Goal: Navigation & Orientation: Find specific page/section

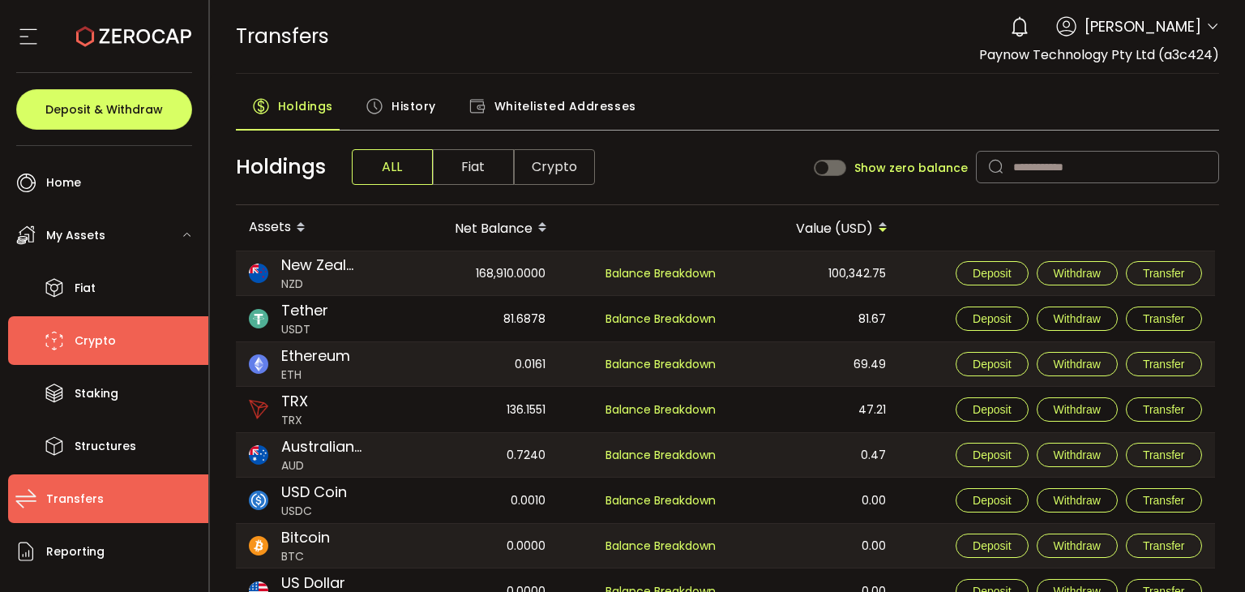
click at [88, 344] on span "Crypto" at bounding box center [95, 341] width 41 height 24
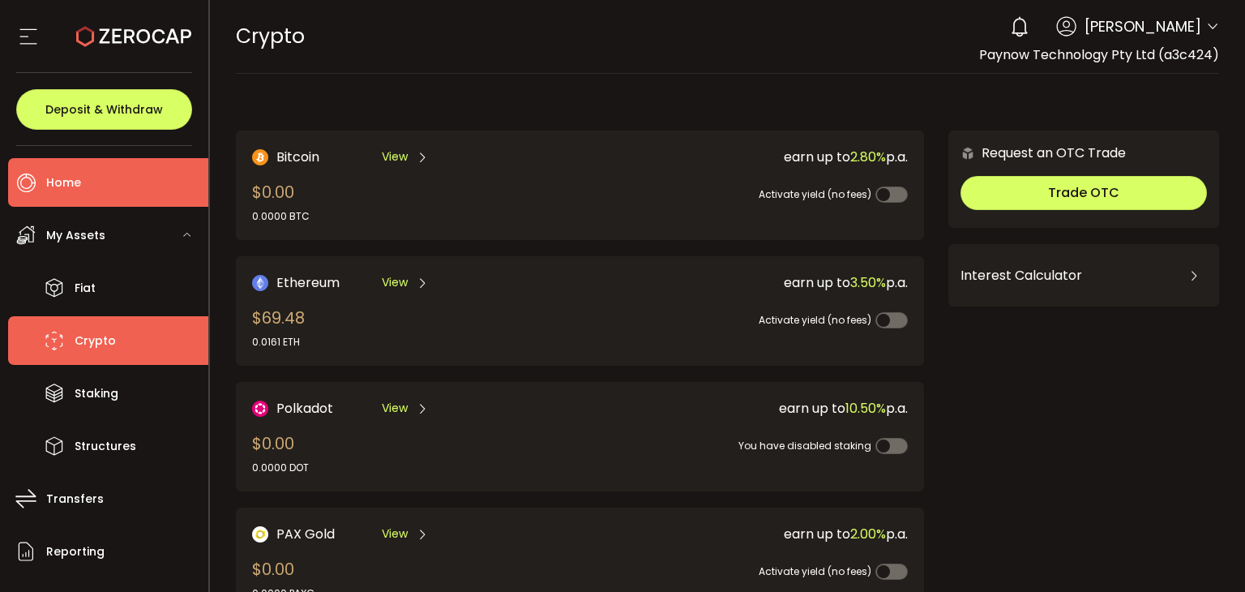
click at [101, 181] on li "Home" at bounding box center [108, 182] width 200 height 49
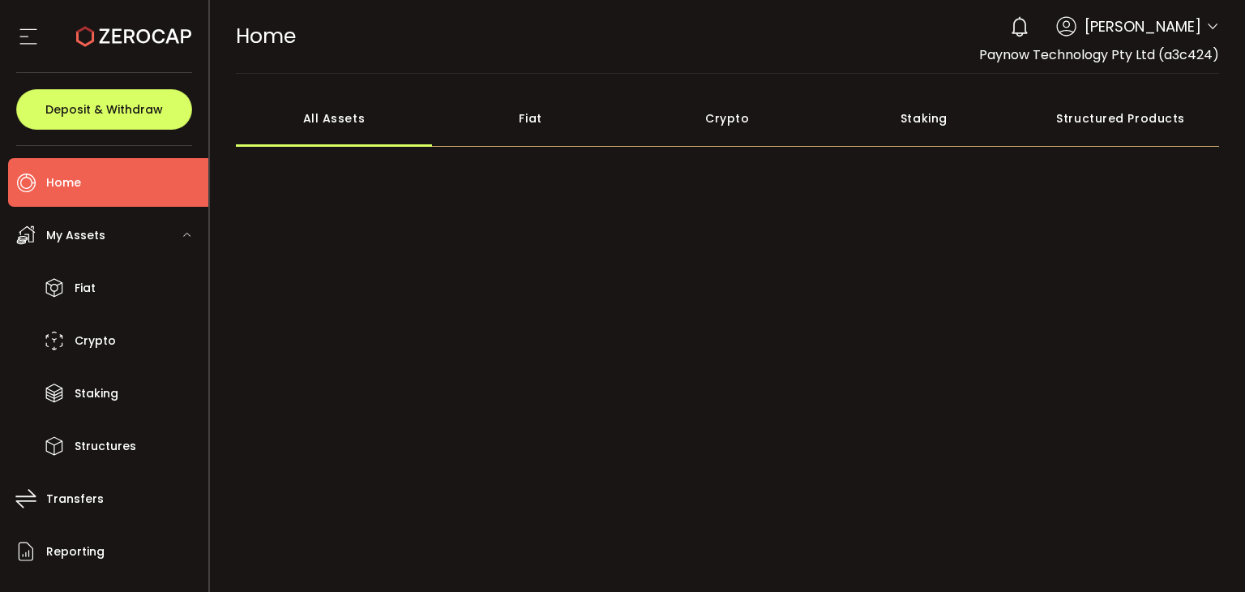
click at [1199, 36] on div "0 [PERSON_NAME] Account Paynow Technology Pty Ltd (a3c424) Preferences Reportin…" at bounding box center [1110, 27] width 217 height 36
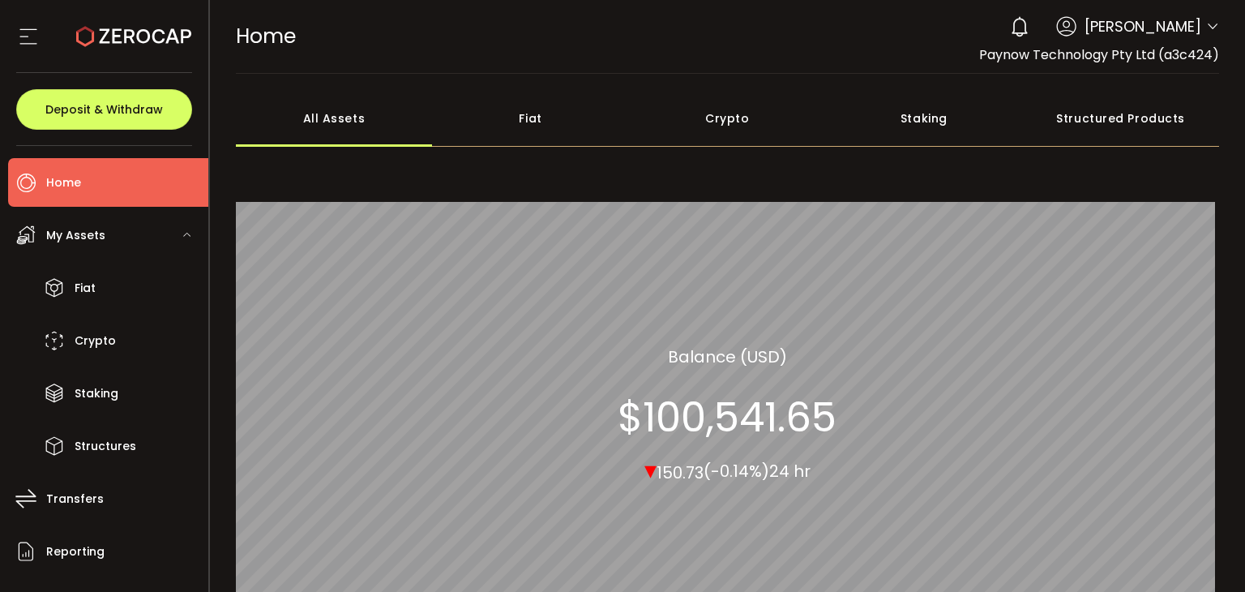
click at [1208, 27] on icon at bounding box center [1212, 26] width 13 height 13
click at [81, 234] on span "My Assets" at bounding box center [75, 236] width 59 height 24
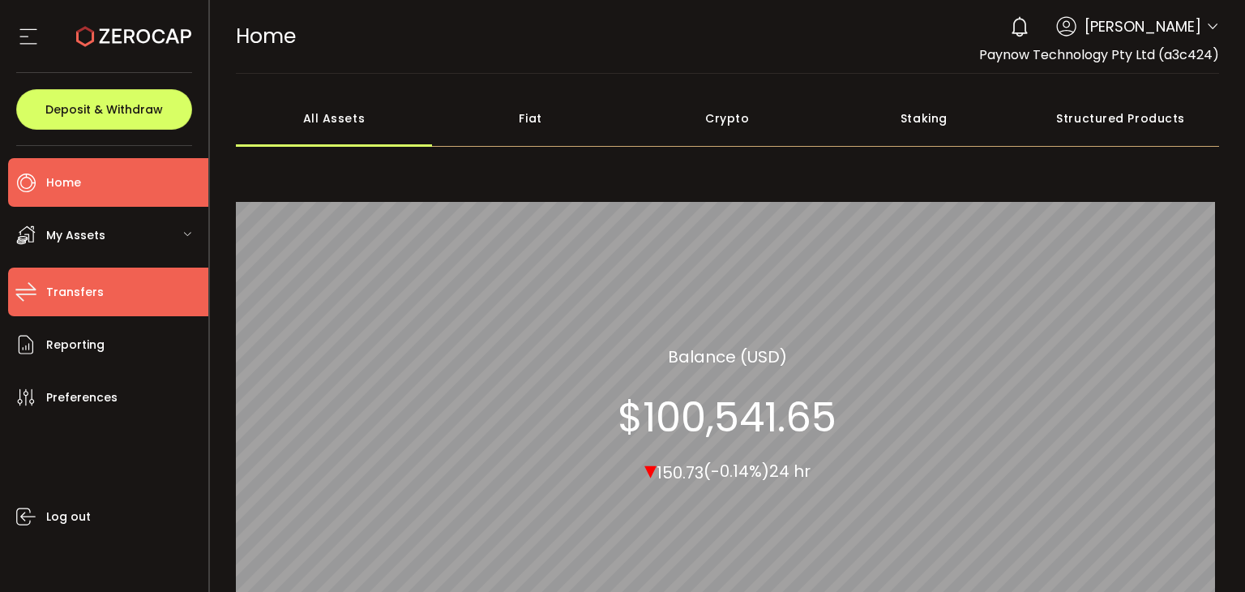
click at [88, 298] on span "Transfers" at bounding box center [75, 292] width 58 height 24
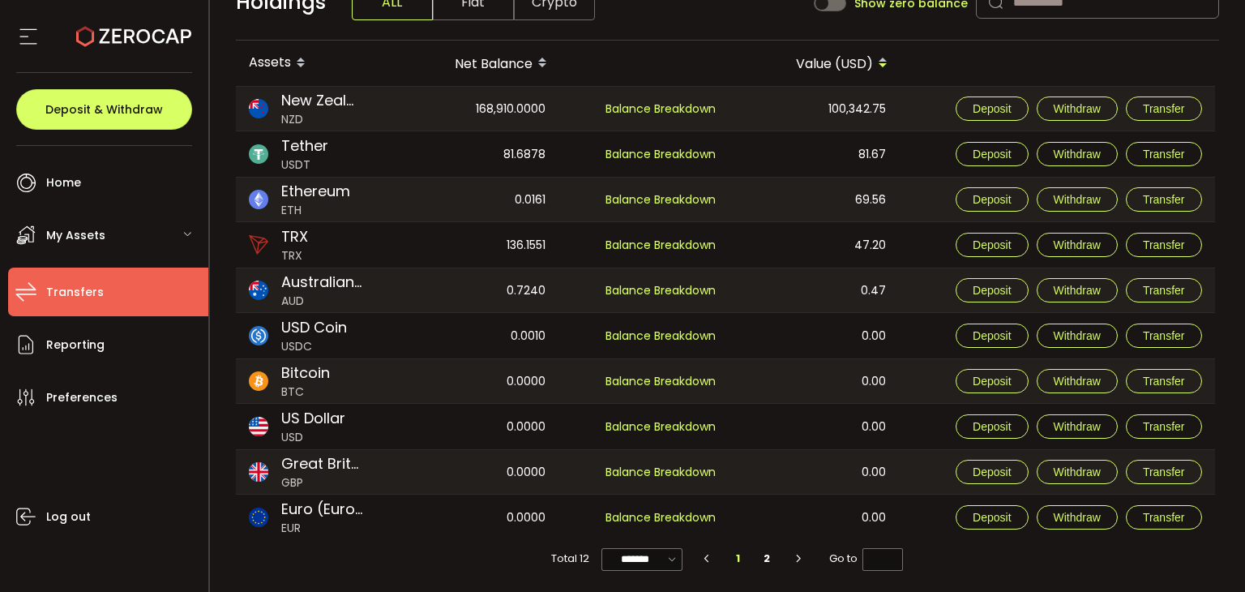
scroll to position [166, 0]
click at [763, 556] on li "2" at bounding box center [766, 556] width 29 height 23
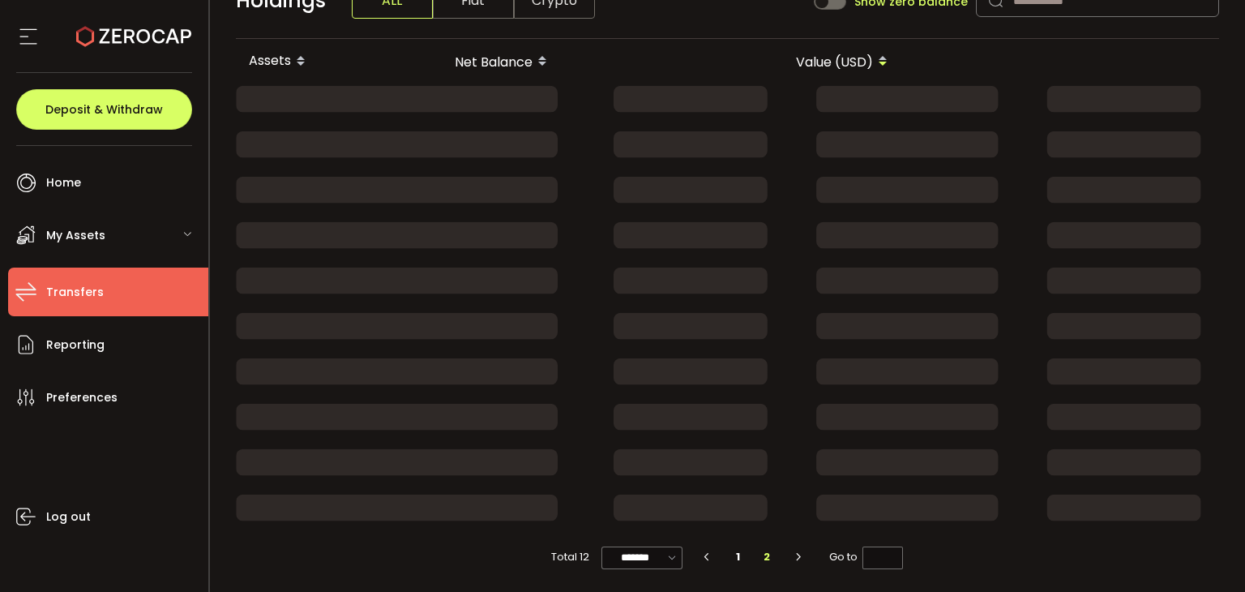
scroll to position [0, 0]
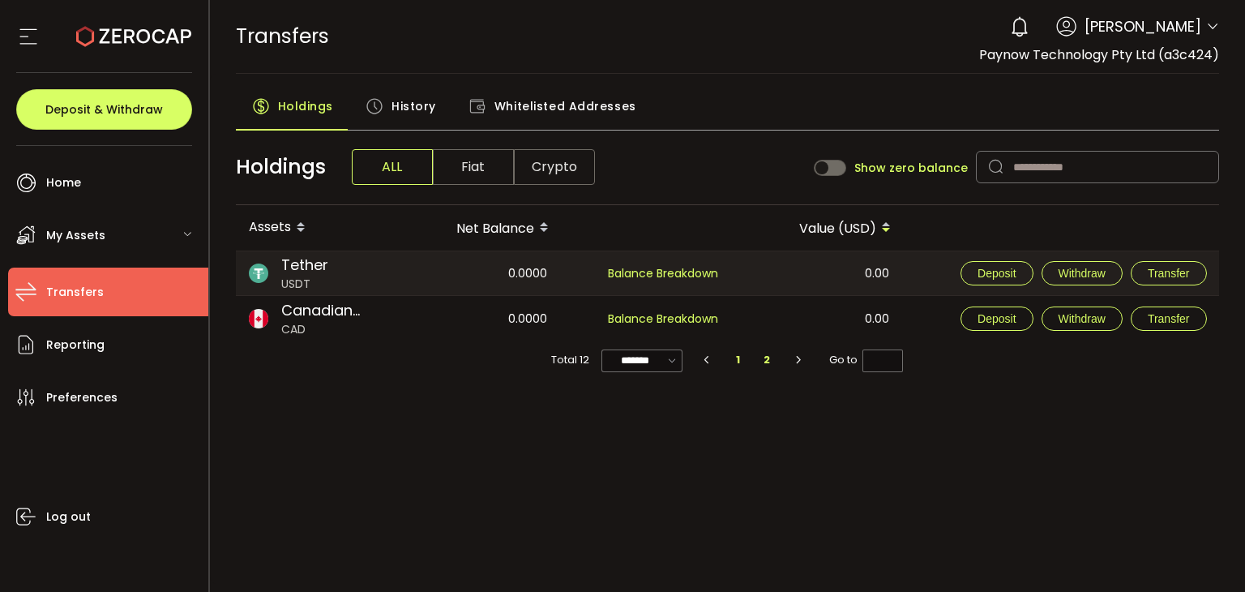
click at [742, 358] on li "1" at bounding box center [738, 359] width 29 height 23
type input "*"
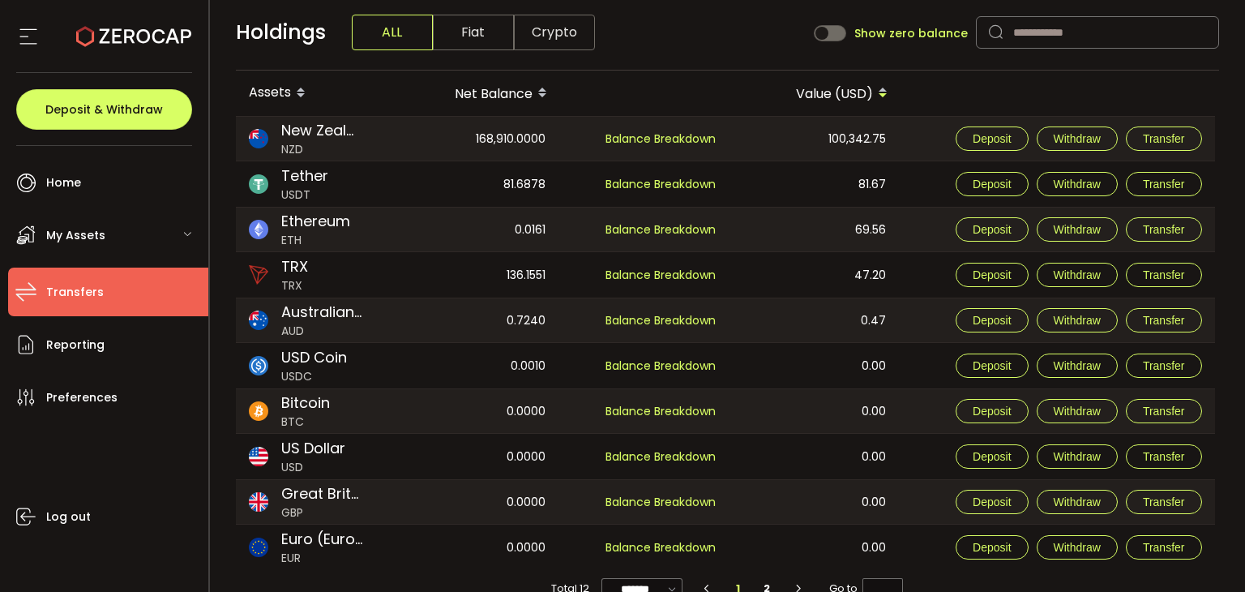
scroll to position [166, 0]
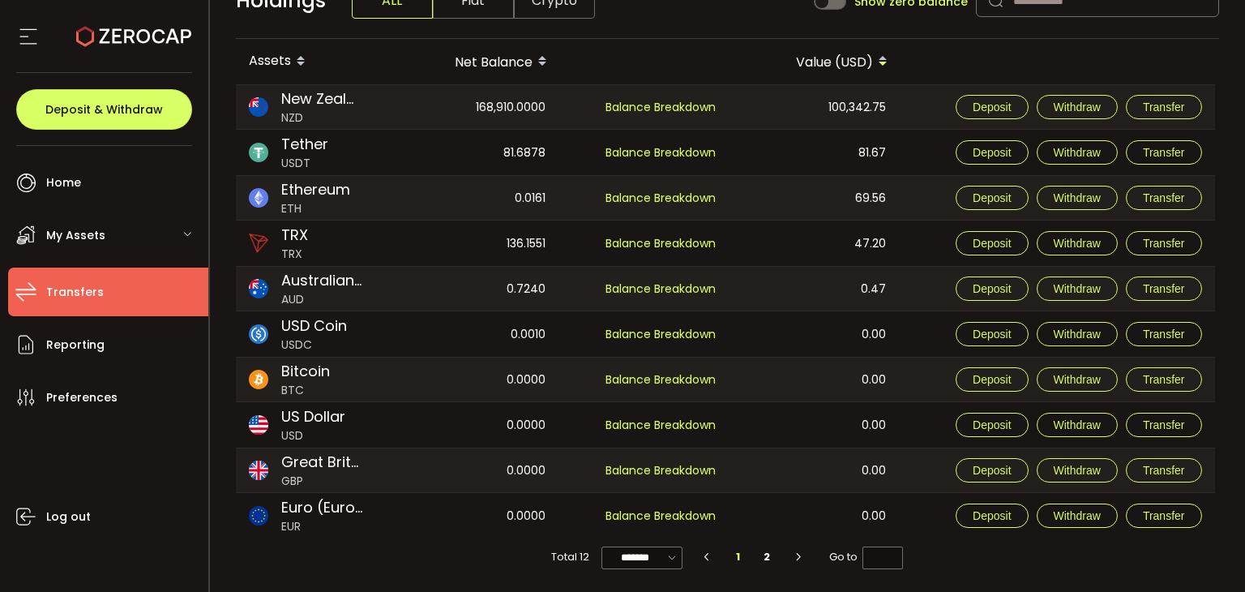
click at [109, 246] on div "My Assets" at bounding box center [108, 235] width 200 height 49
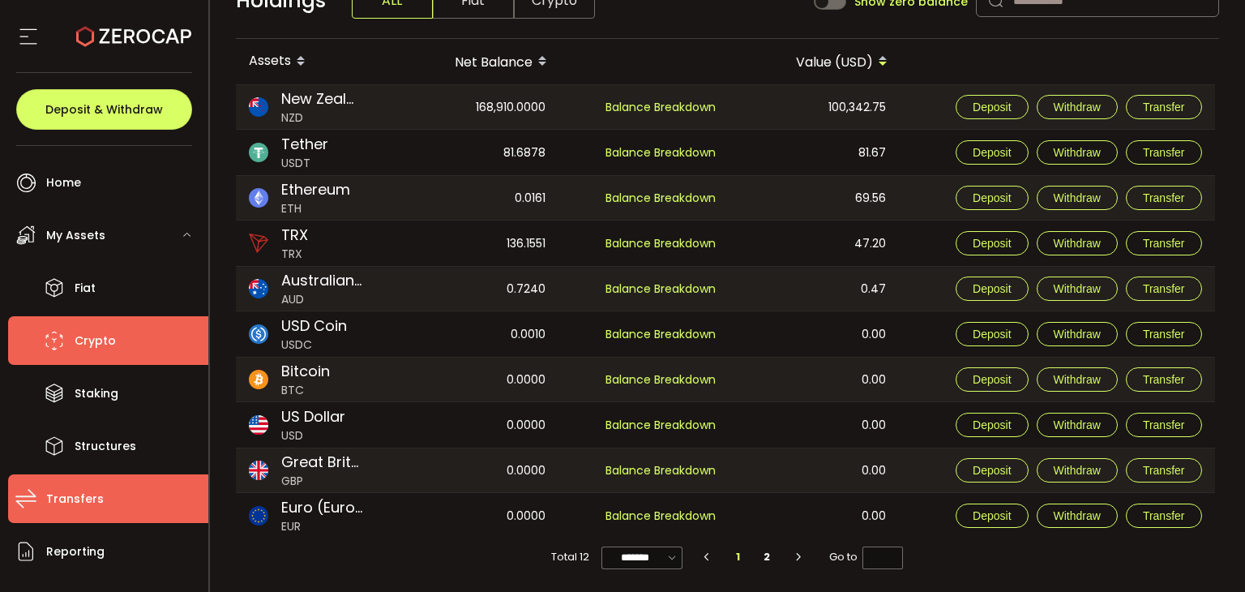
click at [110, 344] on span "Crypto" at bounding box center [95, 341] width 41 height 24
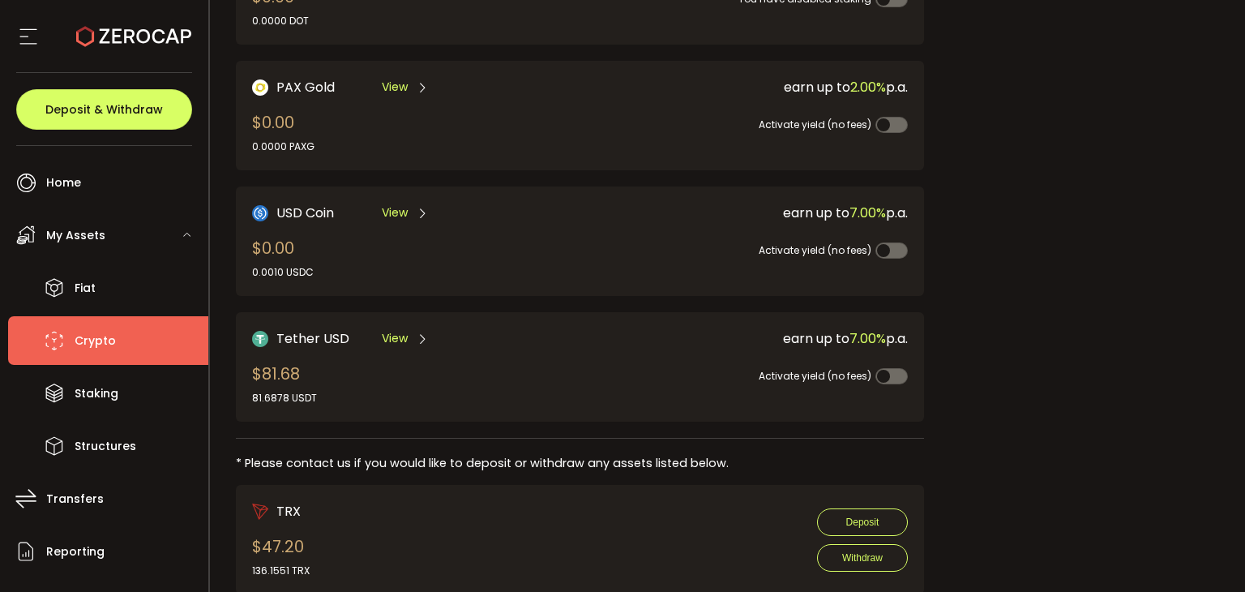
scroll to position [497, 0]
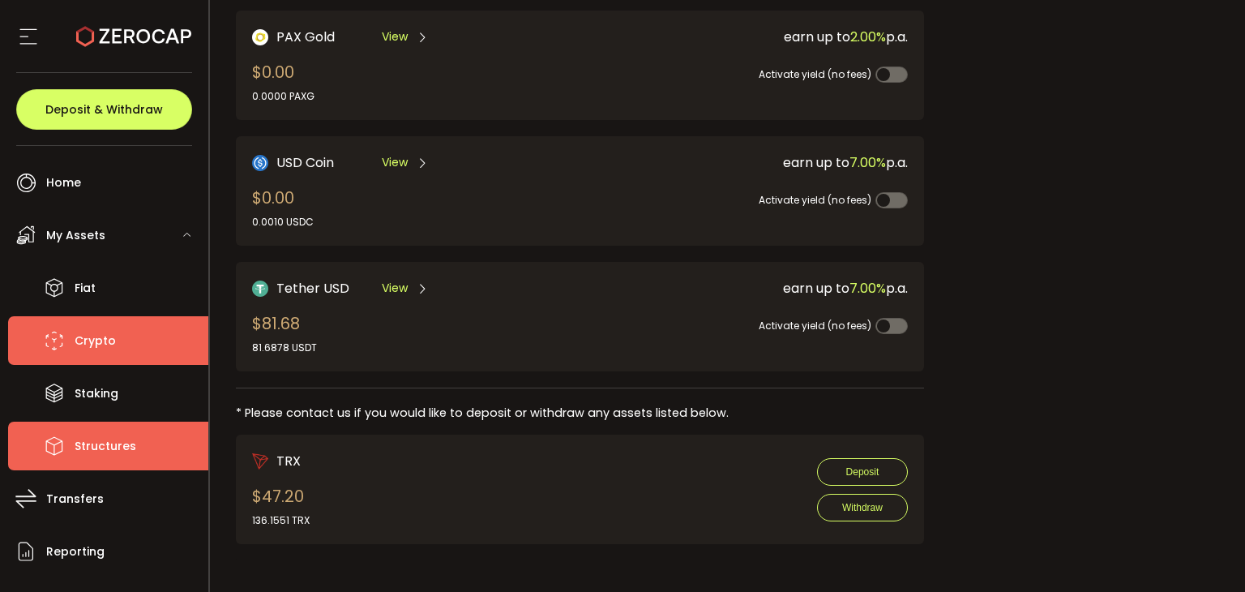
click at [117, 435] on span "Structures" at bounding box center [106, 446] width 62 height 24
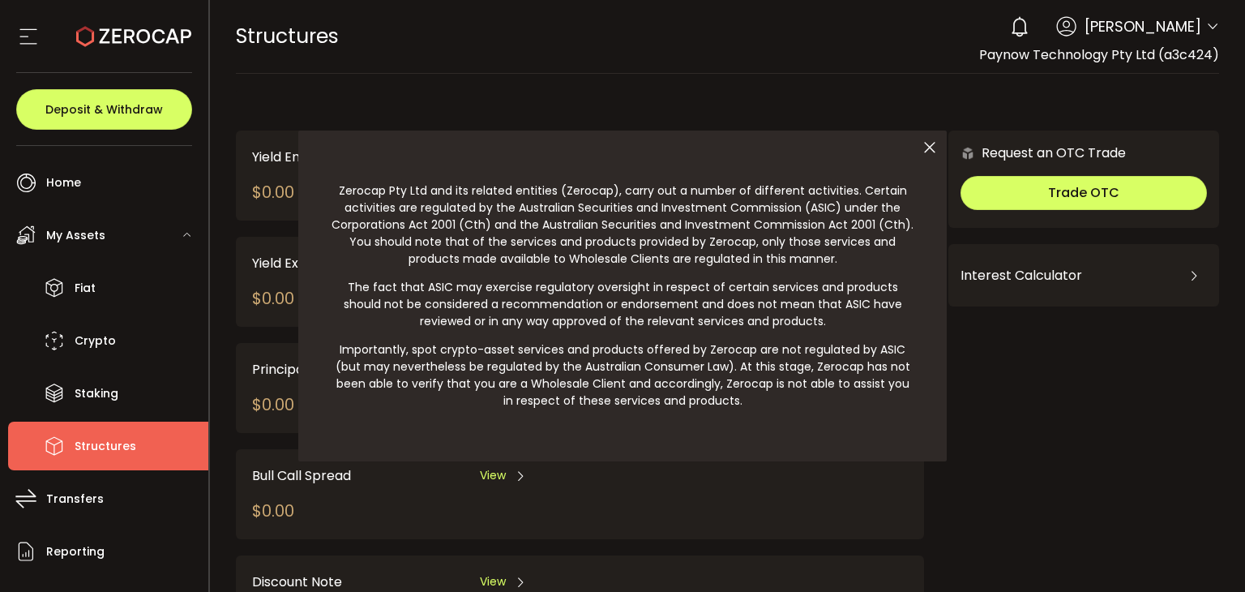
click at [120, 289] on div at bounding box center [622, 296] width 1245 height 592
click at [120, 293] on div at bounding box center [622, 296] width 1245 height 592
click at [87, 289] on div at bounding box center [622, 296] width 1245 height 592
click at [926, 150] on icon at bounding box center [930, 147] width 34 height 34
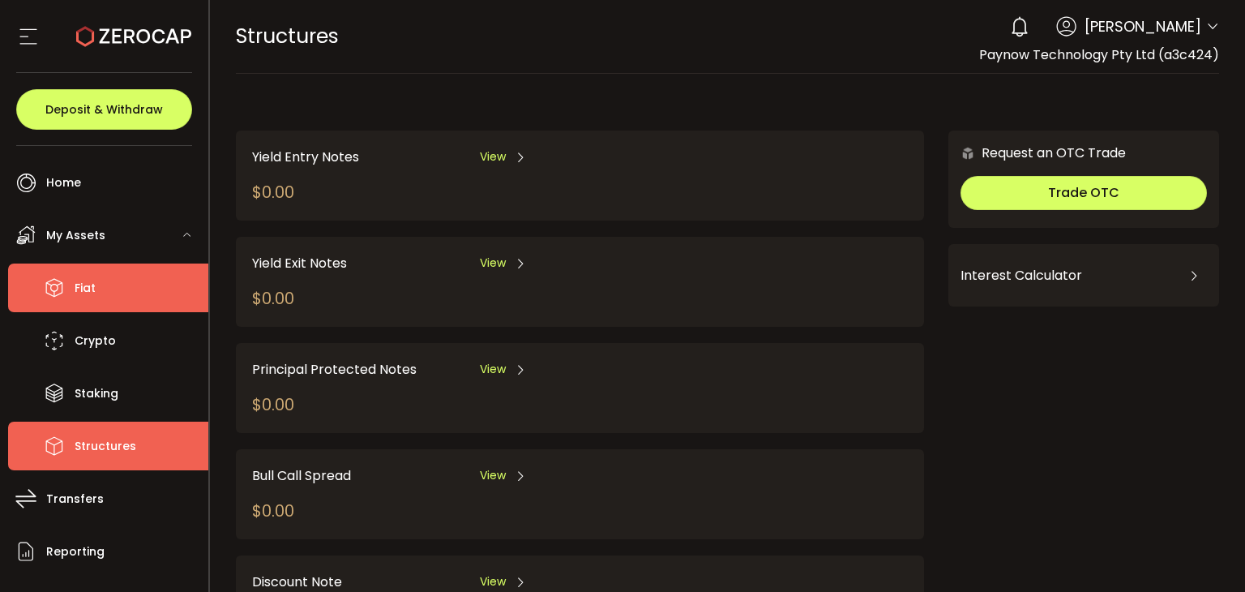
click at [111, 280] on li "Fiat" at bounding box center [108, 287] width 200 height 49
